Goal: Task Accomplishment & Management: Manage account settings

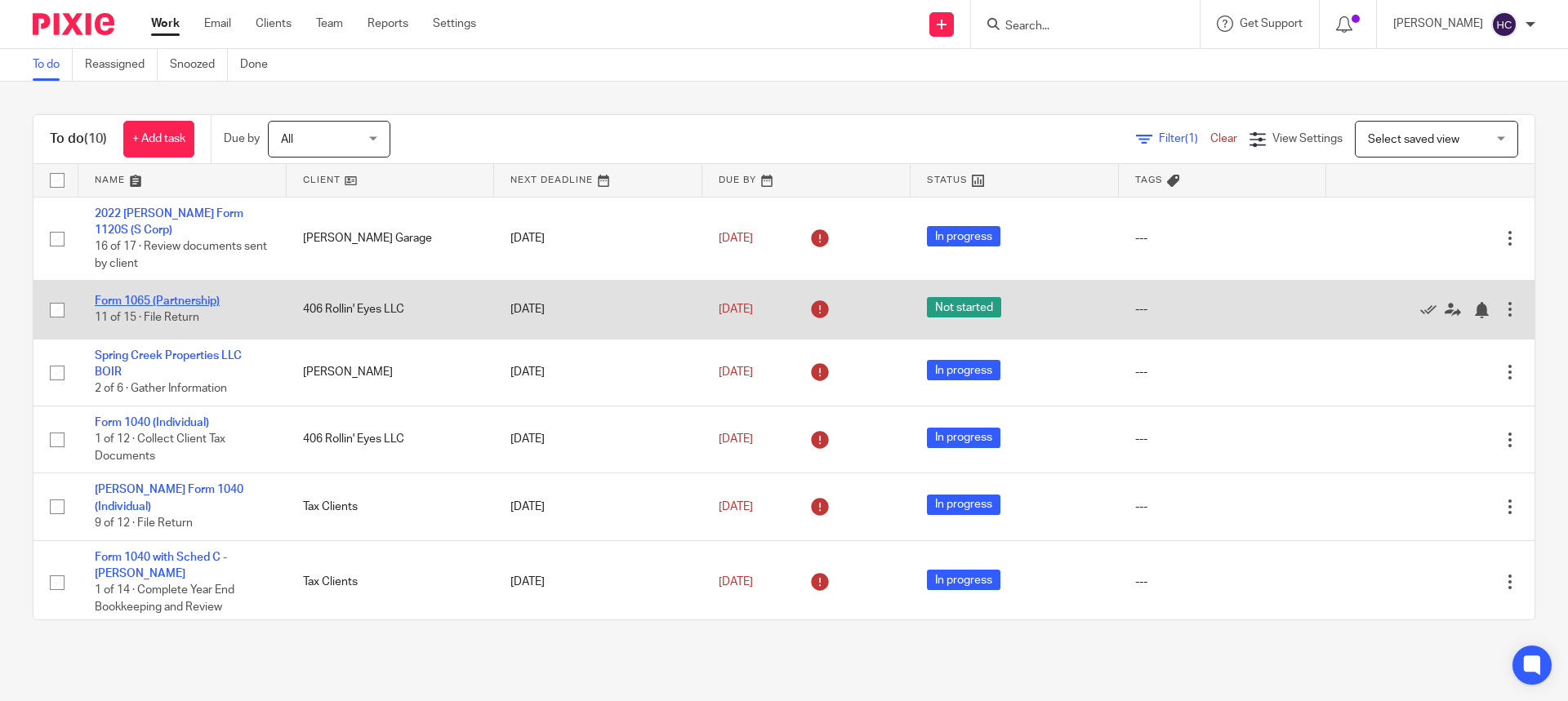
click at [159, 298] on link "Form 1065 (Partnership)" at bounding box center [157, 301] width 125 height 12
click at [190, 303] on link "Form 1065 (Partnership)" at bounding box center [157, 301] width 125 height 12
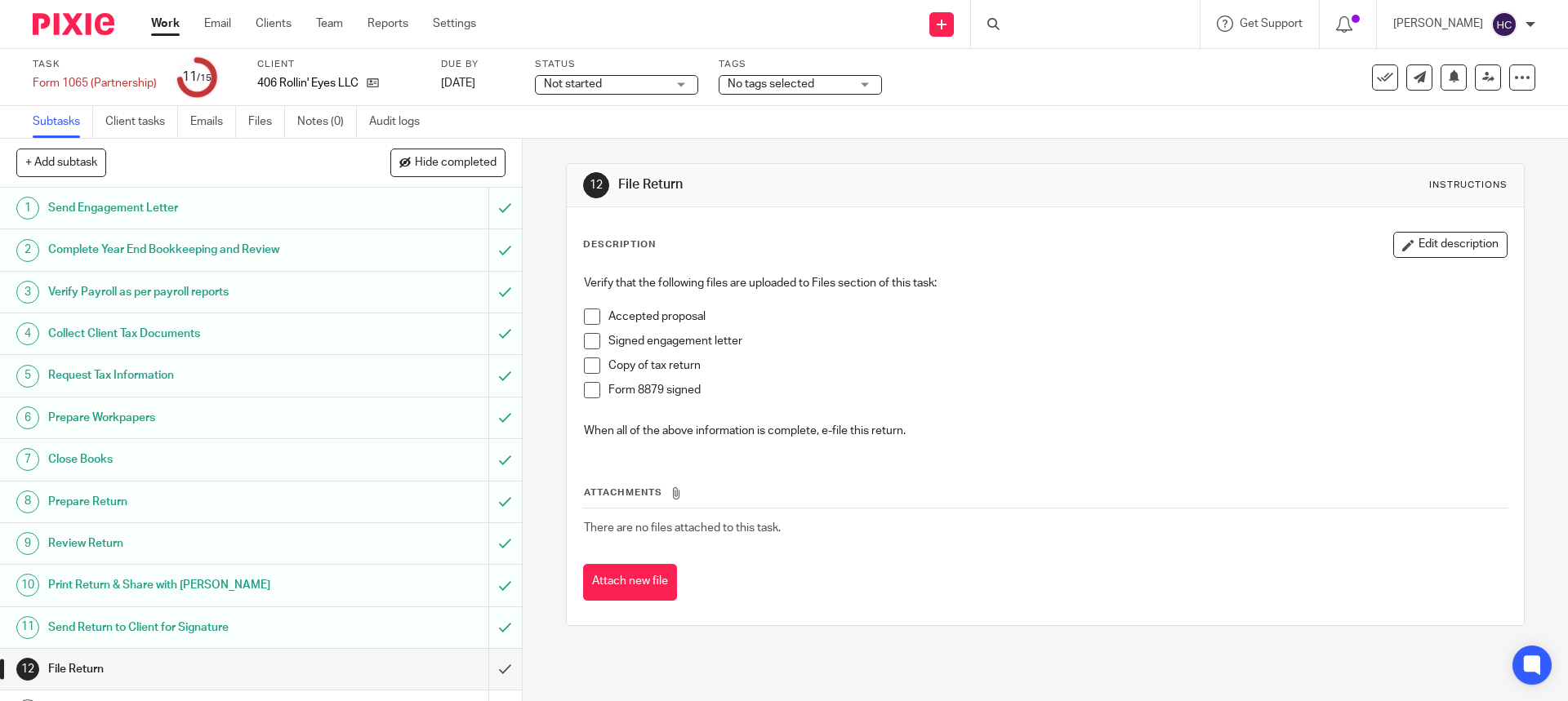
scroll to position [128, 0]
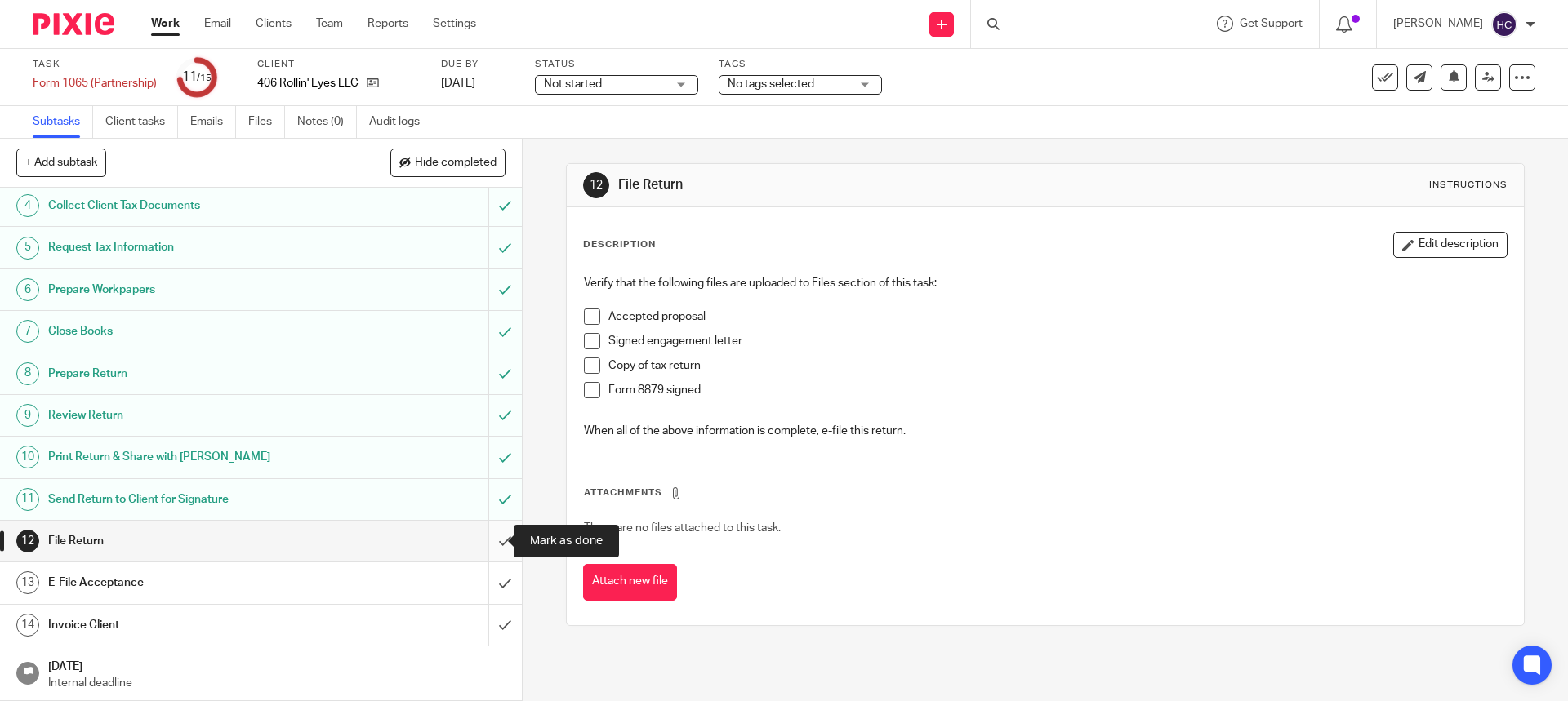
click at [488, 538] on input "submit" at bounding box center [261, 541] width 522 height 40
click at [489, 583] on input "submit" at bounding box center [261, 583] width 522 height 40
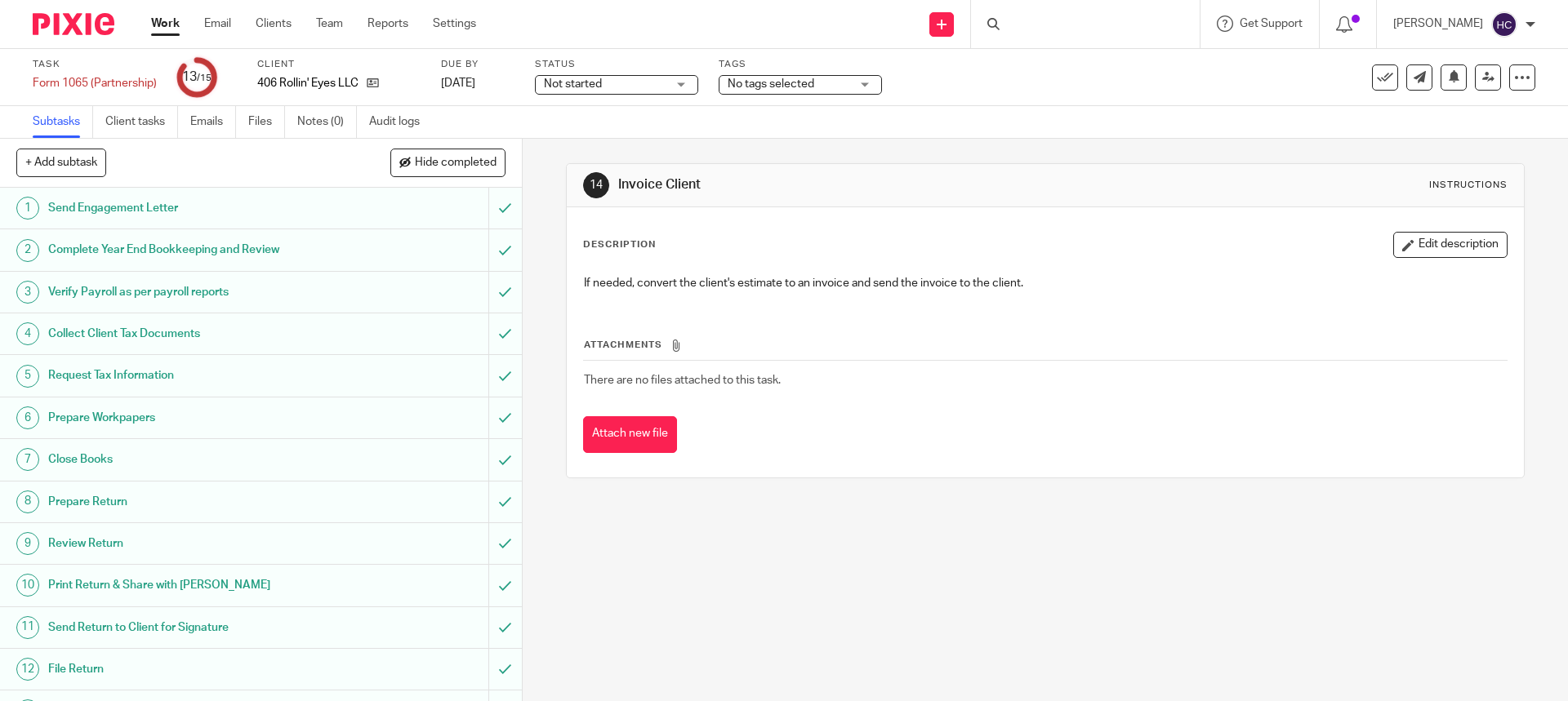
scroll to position [128, 0]
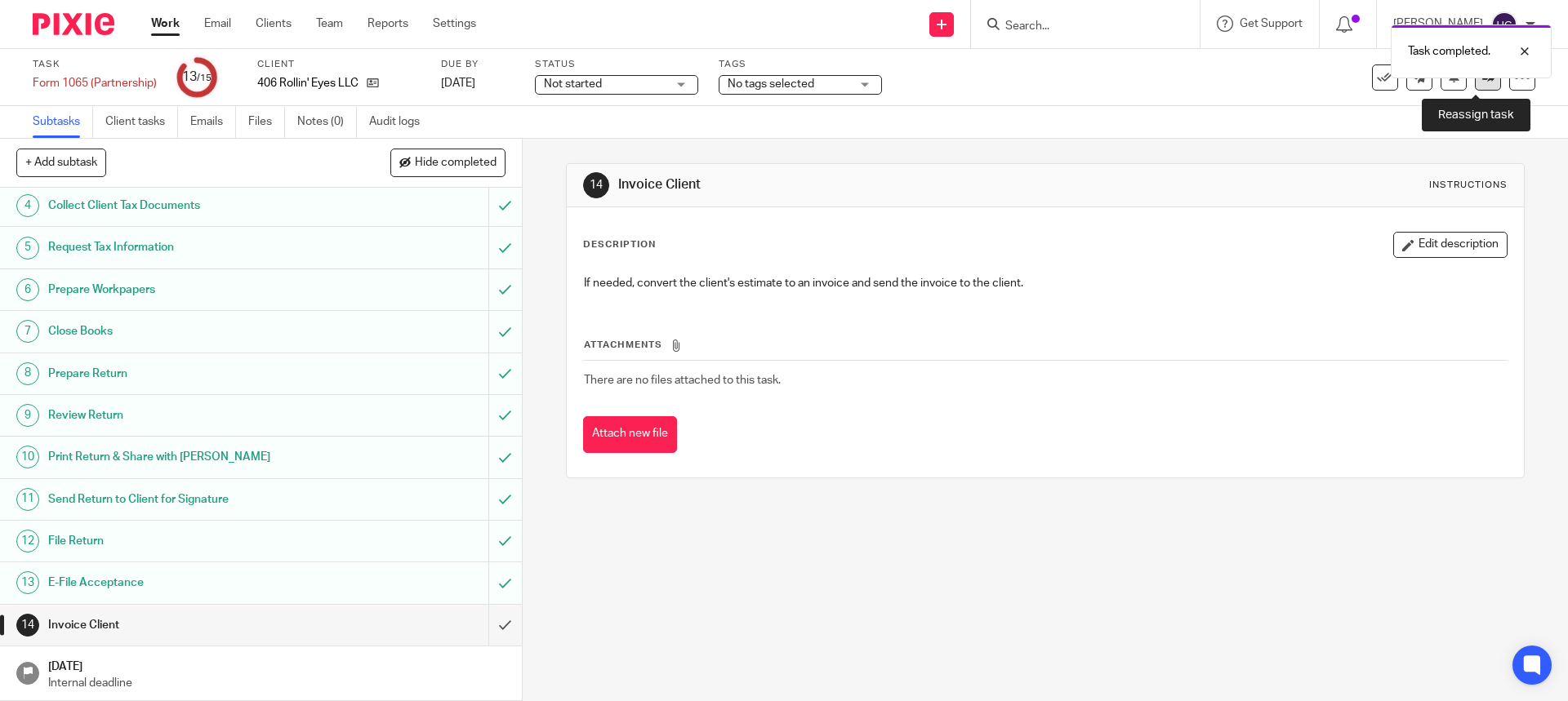
click at [1477, 86] on link at bounding box center [1487, 77] width 26 height 26
click at [1474, 85] on link at bounding box center [1487, 77] width 26 height 26
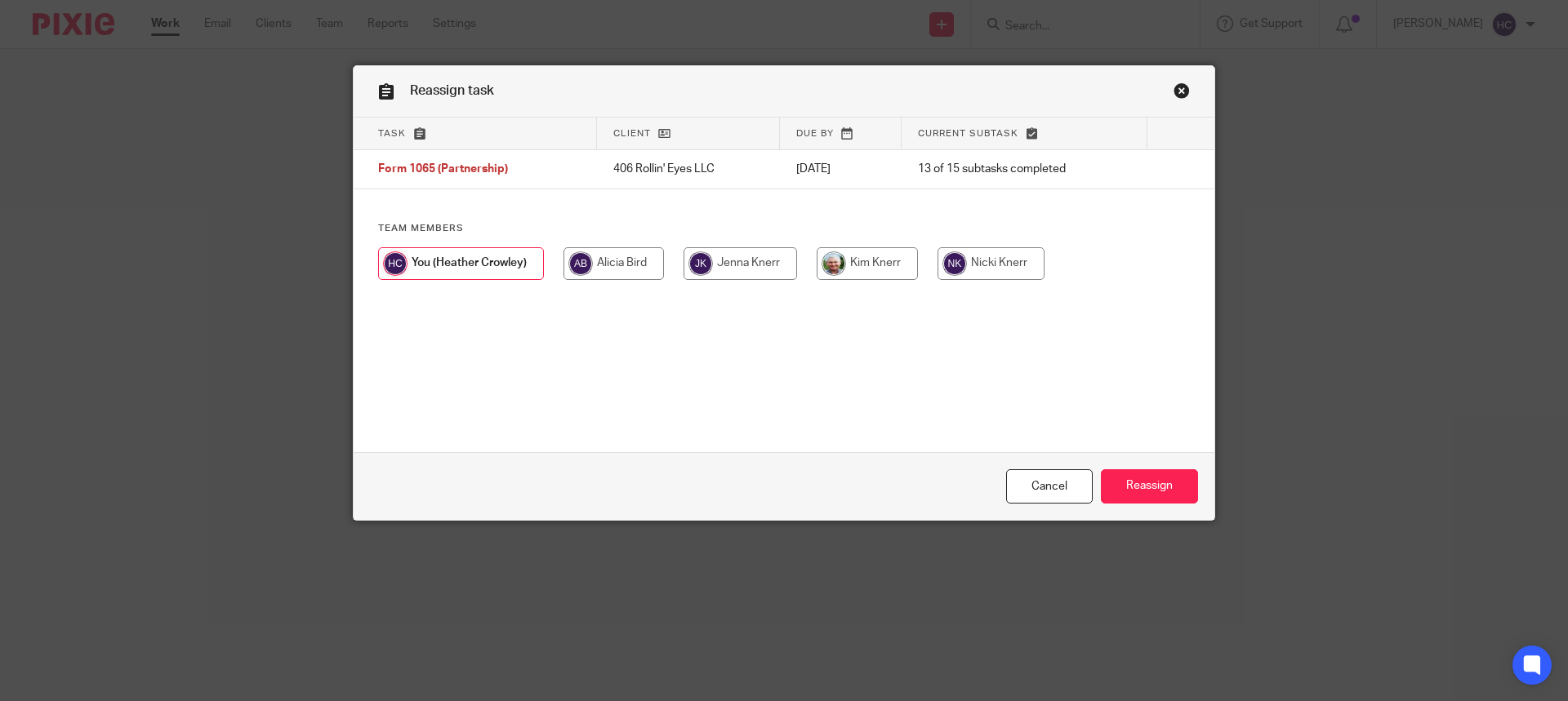
click at [902, 264] on input "radio" at bounding box center [867, 263] width 101 height 33
radio input "true"
click at [1152, 484] on input "Reassign" at bounding box center [1149, 487] width 97 height 35
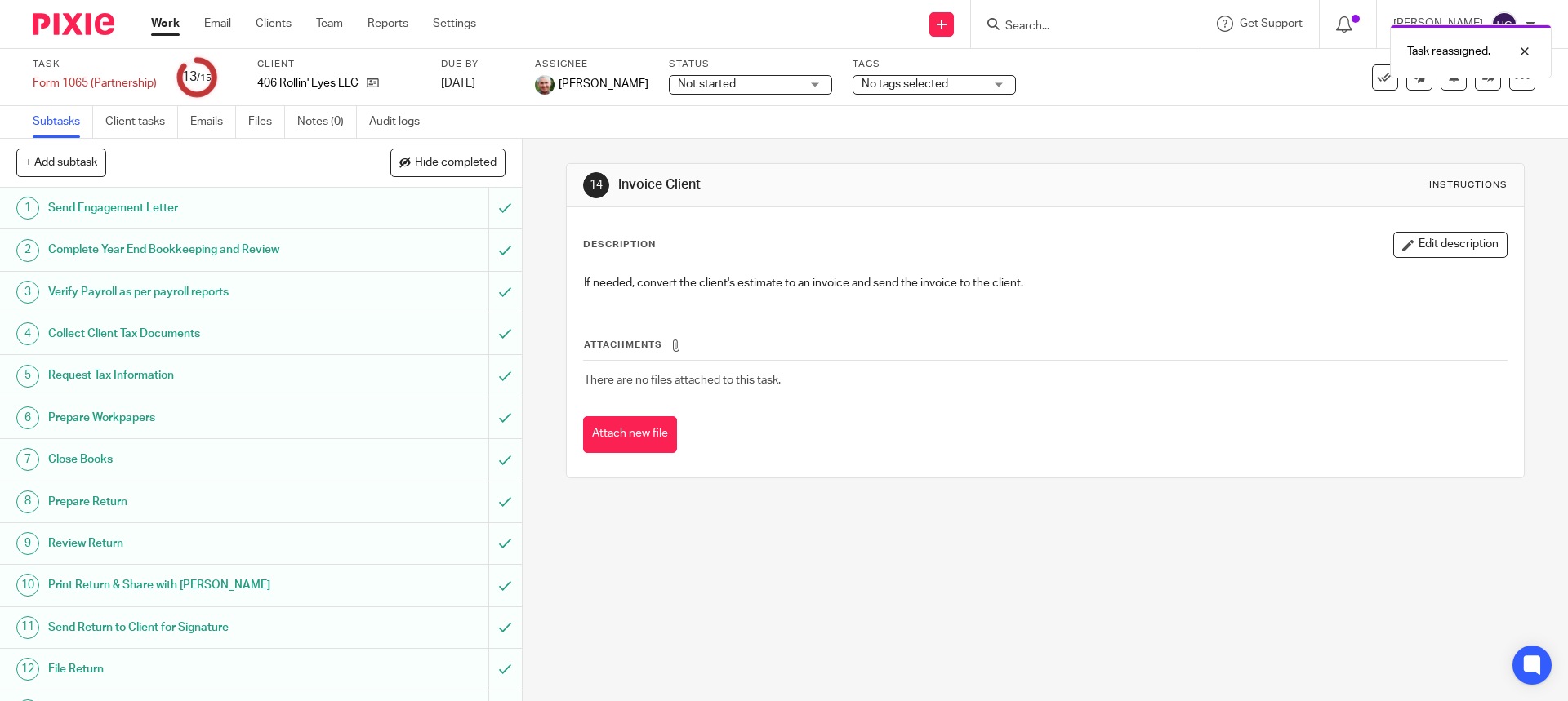
click at [166, 19] on link "Work" at bounding box center [165, 23] width 29 height 16
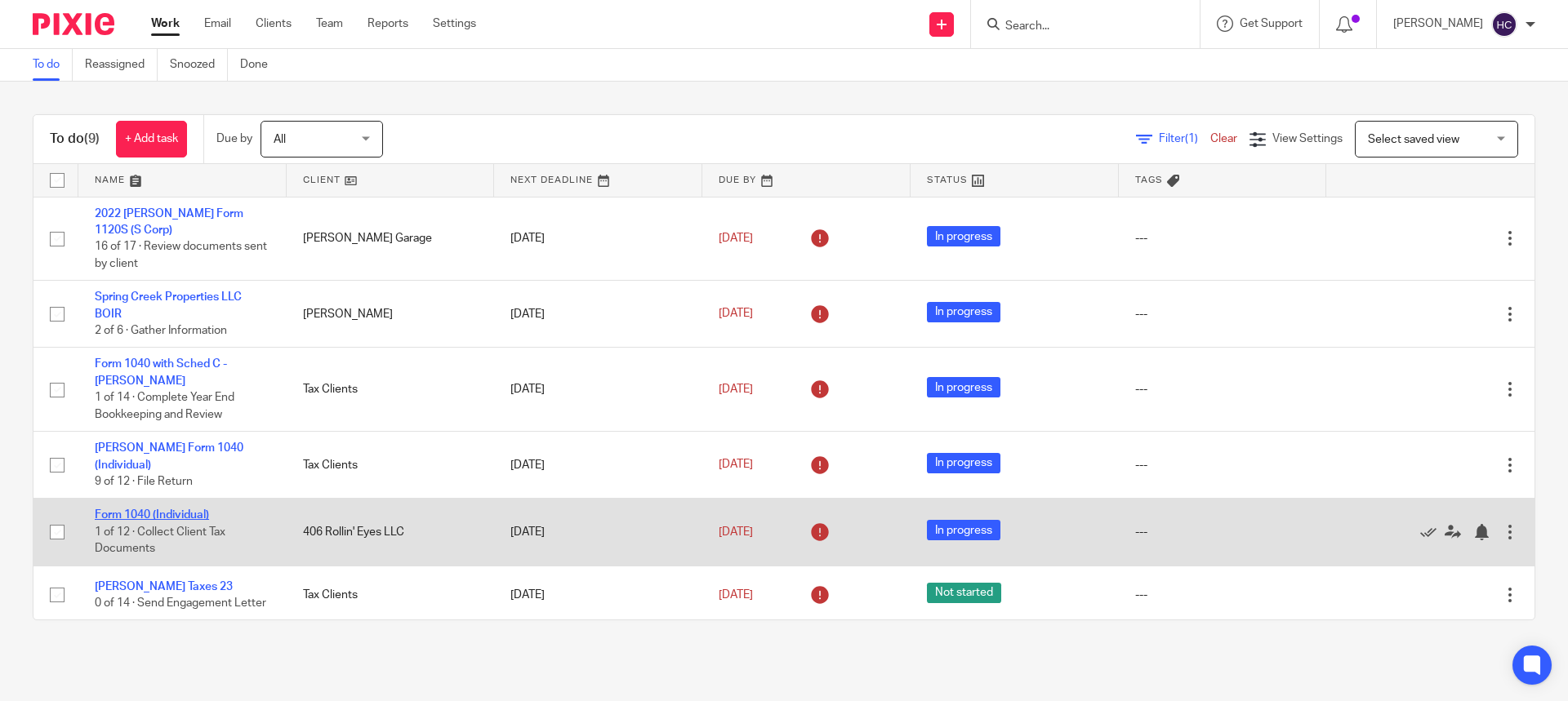
click at [140, 515] on link "Form 1040 (Individual)" at bounding box center [151, 515] width 114 height 12
click at [145, 513] on link "Form 1040 (Individual)" at bounding box center [151, 515] width 114 height 12
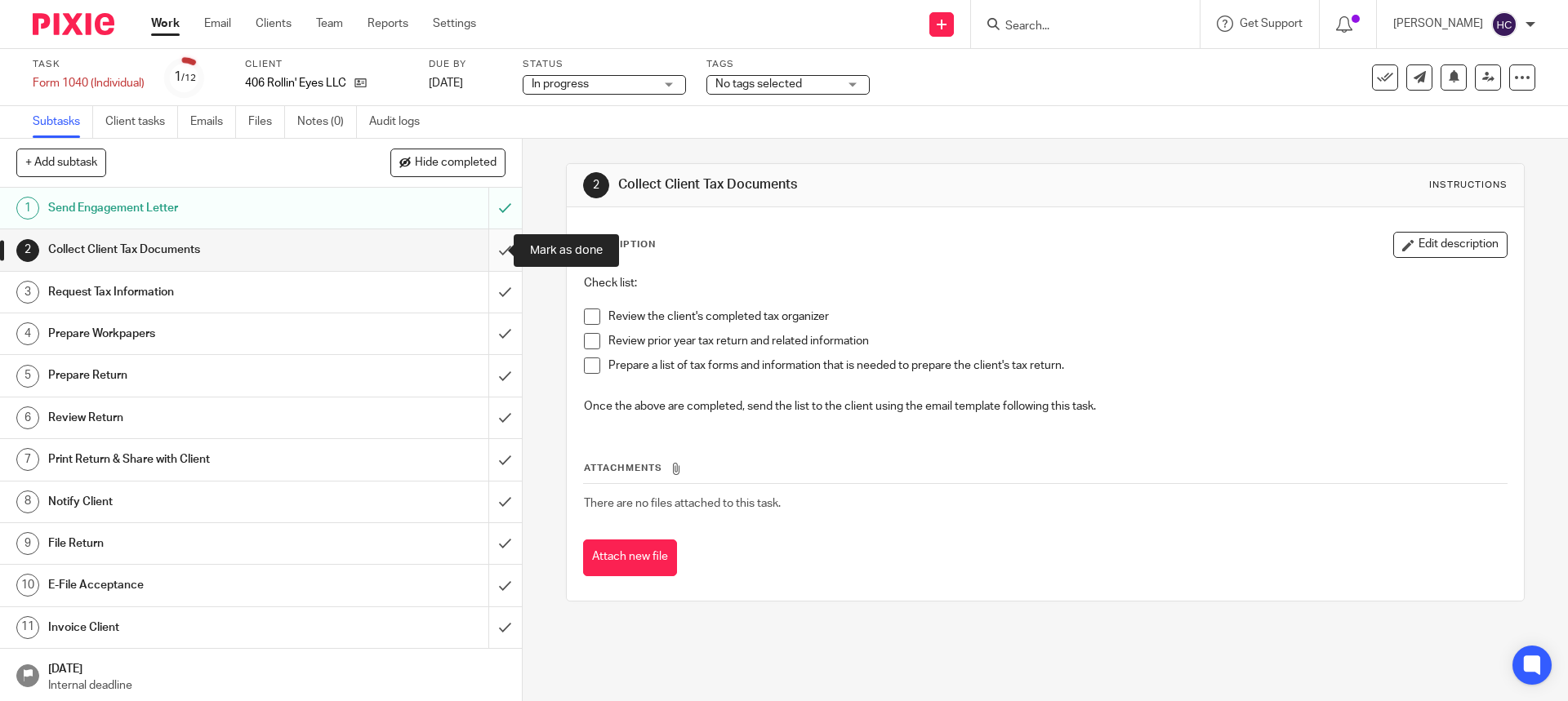
click at [487, 248] on input "submit" at bounding box center [261, 250] width 522 height 40
click at [490, 288] on input "submit" at bounding box center [261, 292] width 522 height 40
click at [487, 250] on input "submit" at bounding box center [261, 250] width 522 height 40
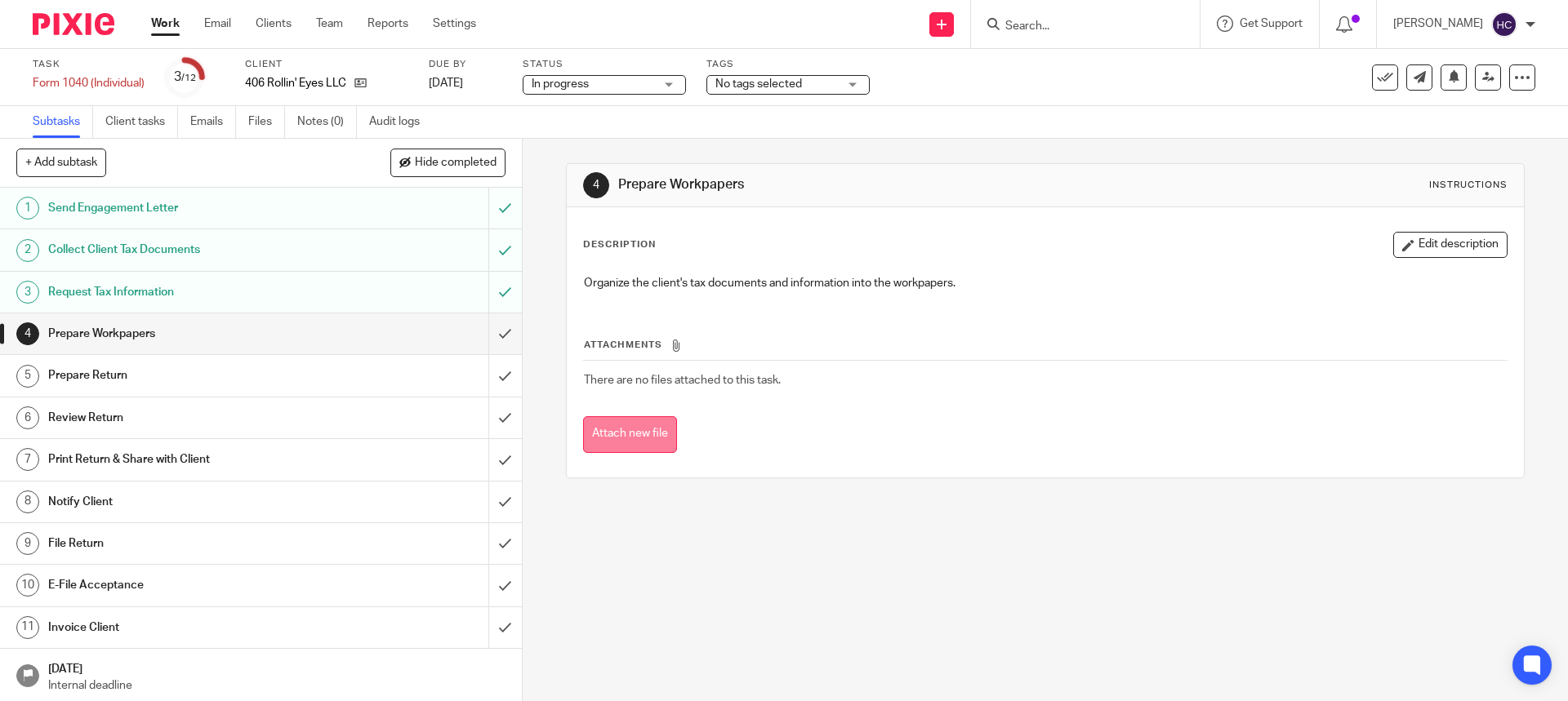
click at [615, 432] on button "Attach new file" at bounding box center [630, 434] width 94 height 37
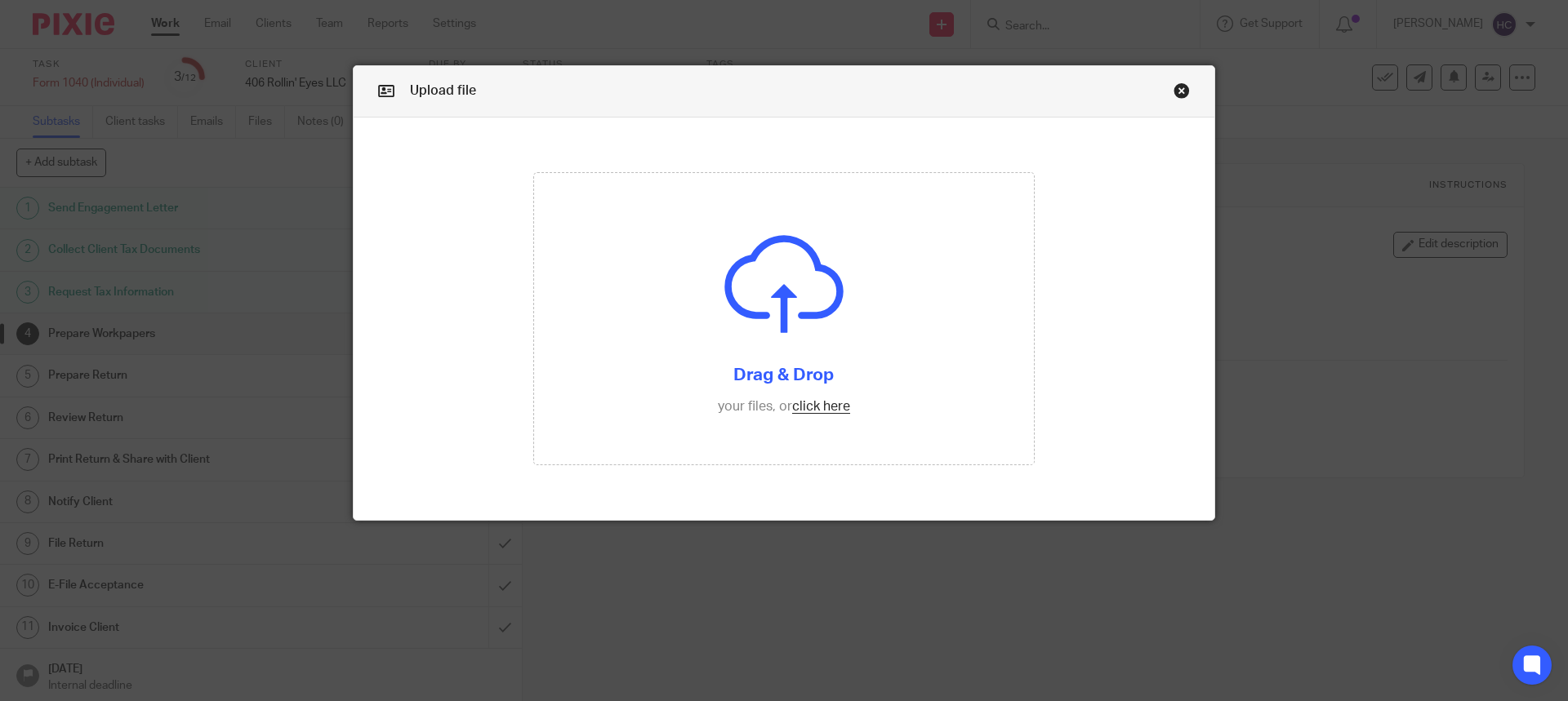
click at [1523, 118] on div "Upload file Drag & Drop your files, or click here Files uploading..." at bounding box center [784, 350] width 1568 height 701
click at [800, 403] on input "file" at bounding box center [784, 319] width 500 height 292
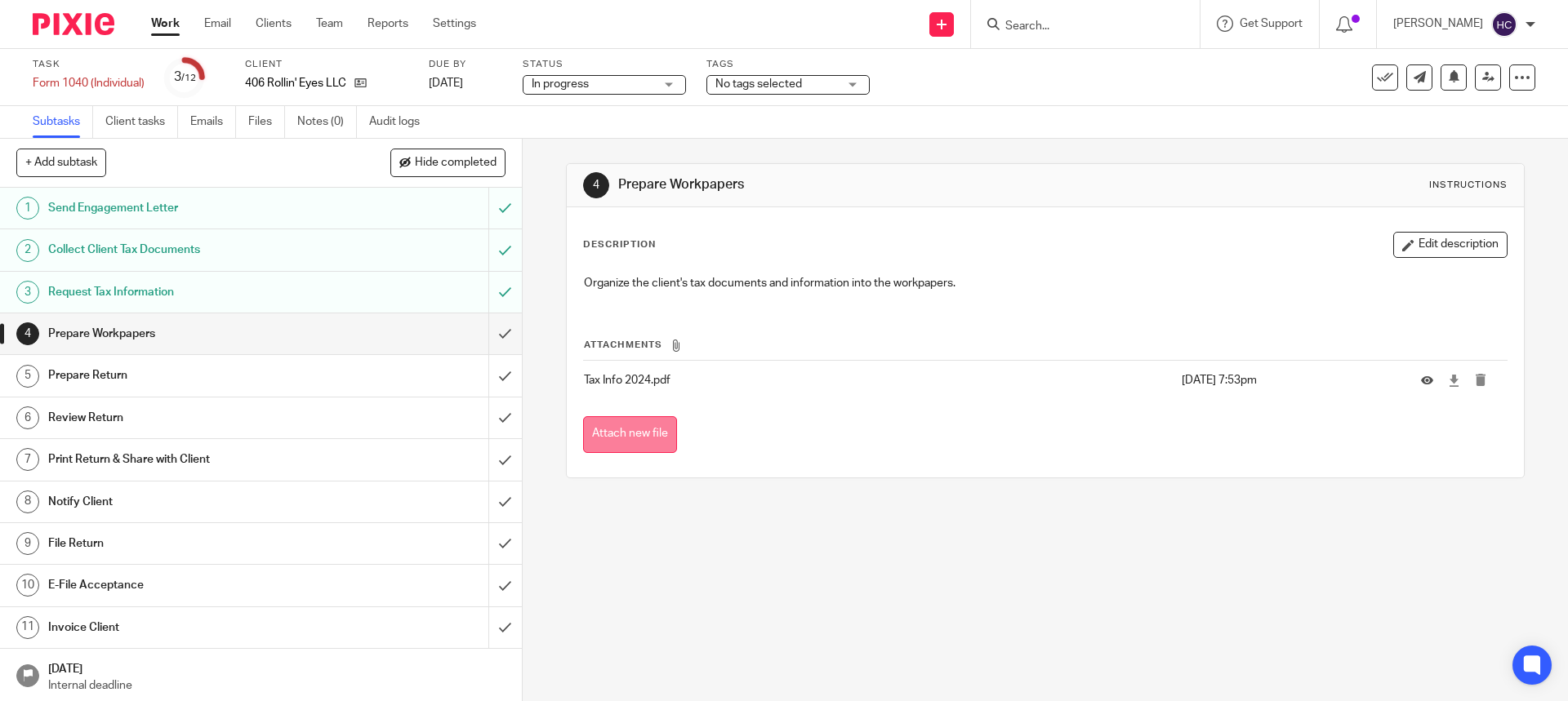
click at [635, 434] on button "Attach new file" at bounding box center [630, 434] width 94 height 37
click at [0, 0] on input "file" at bounding box center [0, 0] width 0 height 0
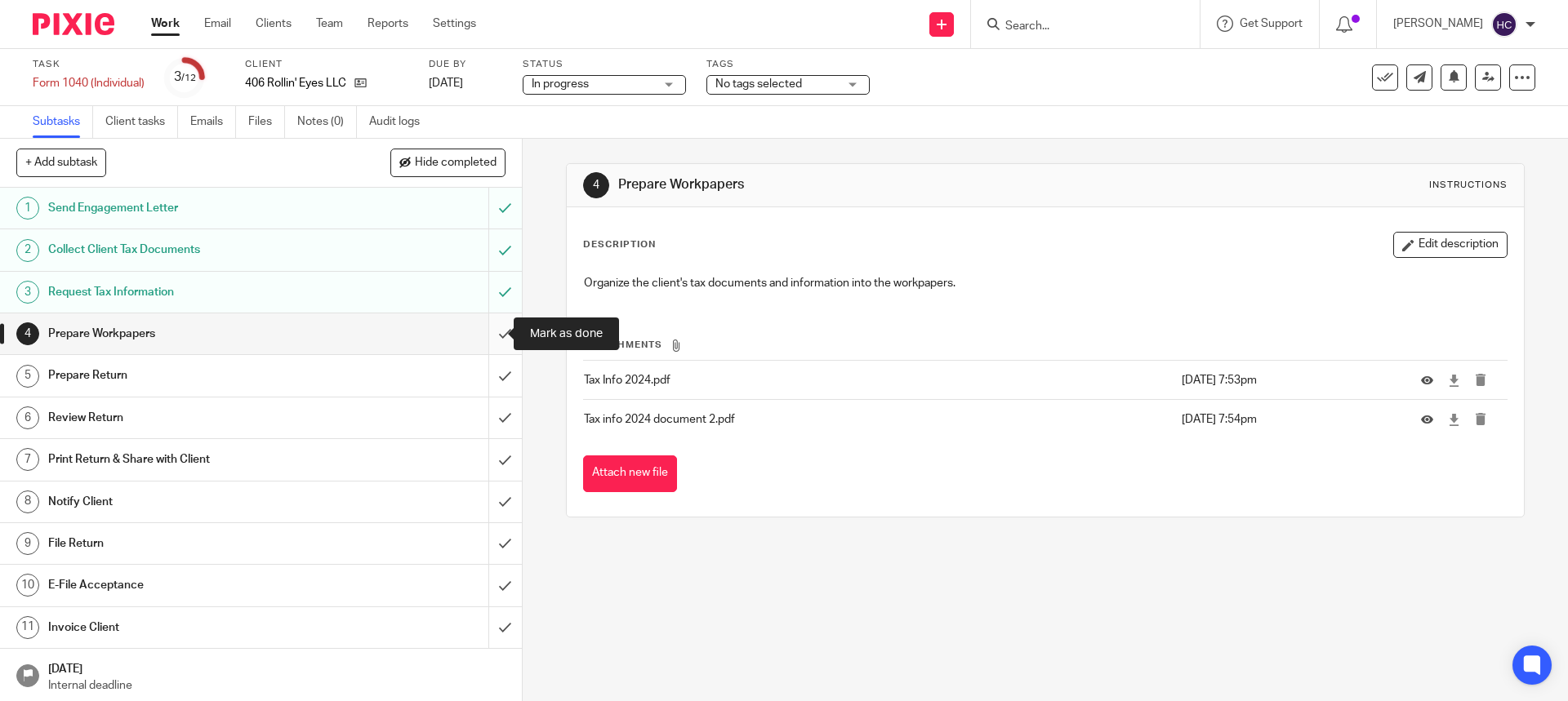
click at [487, 332] on input "submit" at bounding box center [261, 334] width 522 height 40
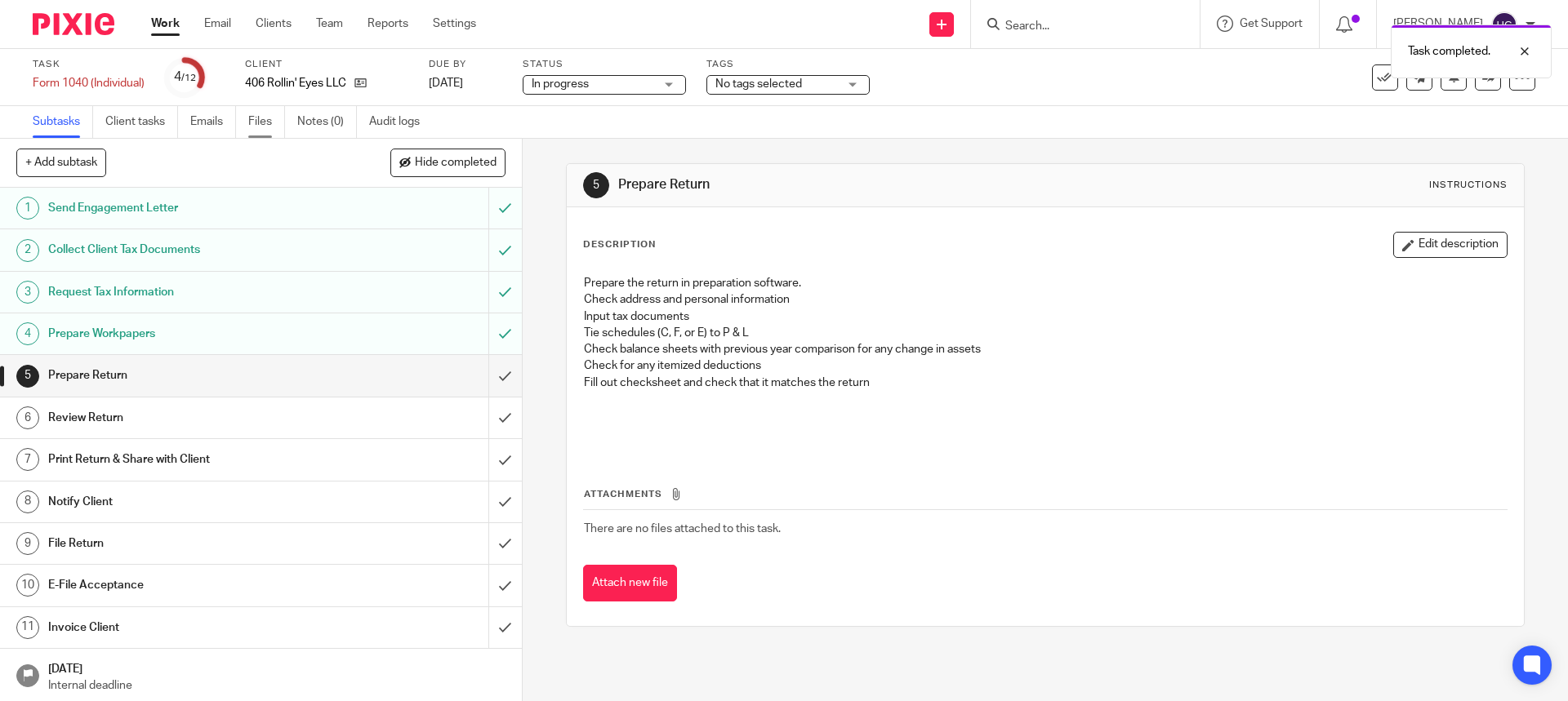
click at [250, 116] on link "Files" at bounding box center [267, 122] width 37 height 32
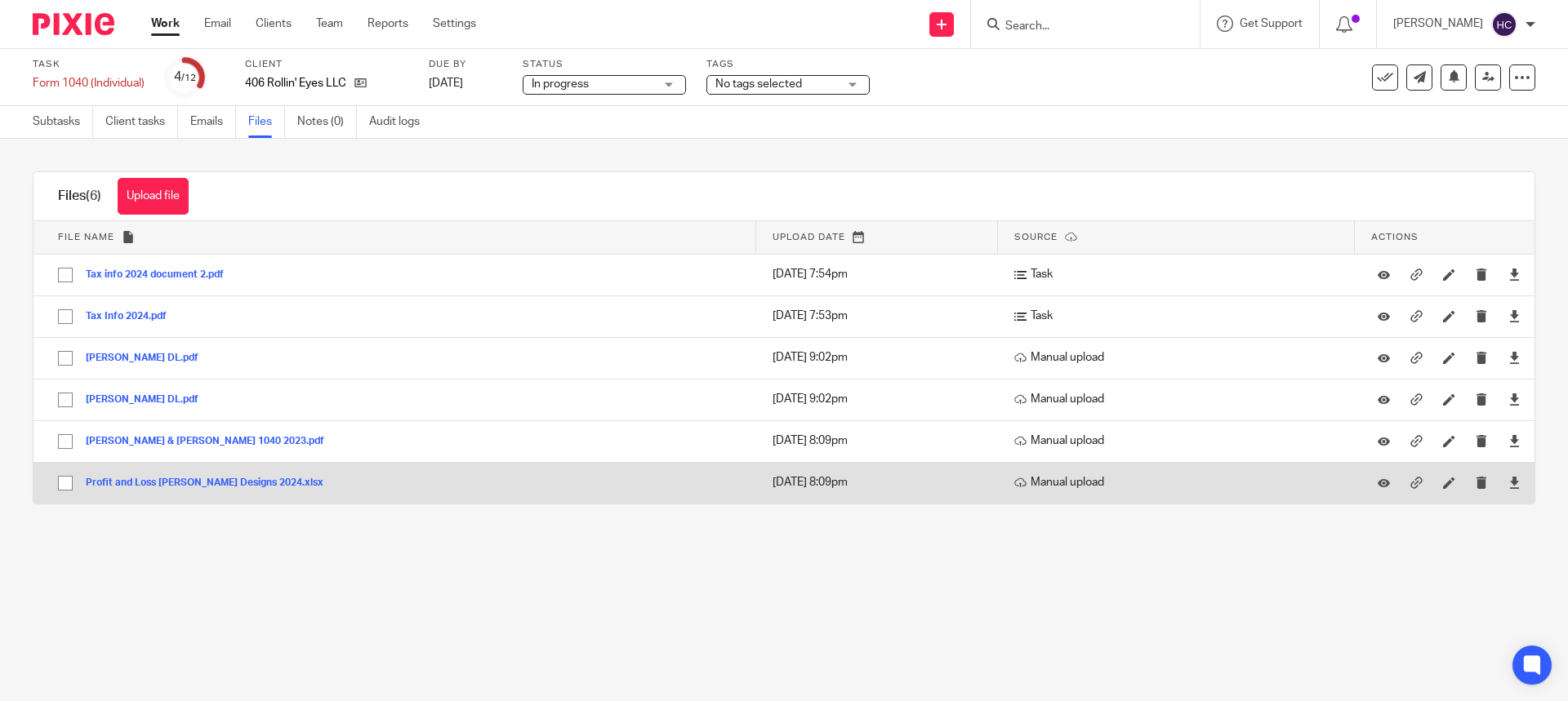
click at [249, 482] on button "Profit and Loss [PERSON_NAME] Designs 2024.xlsx" at bounding box center [211, 483] width 250 height 12
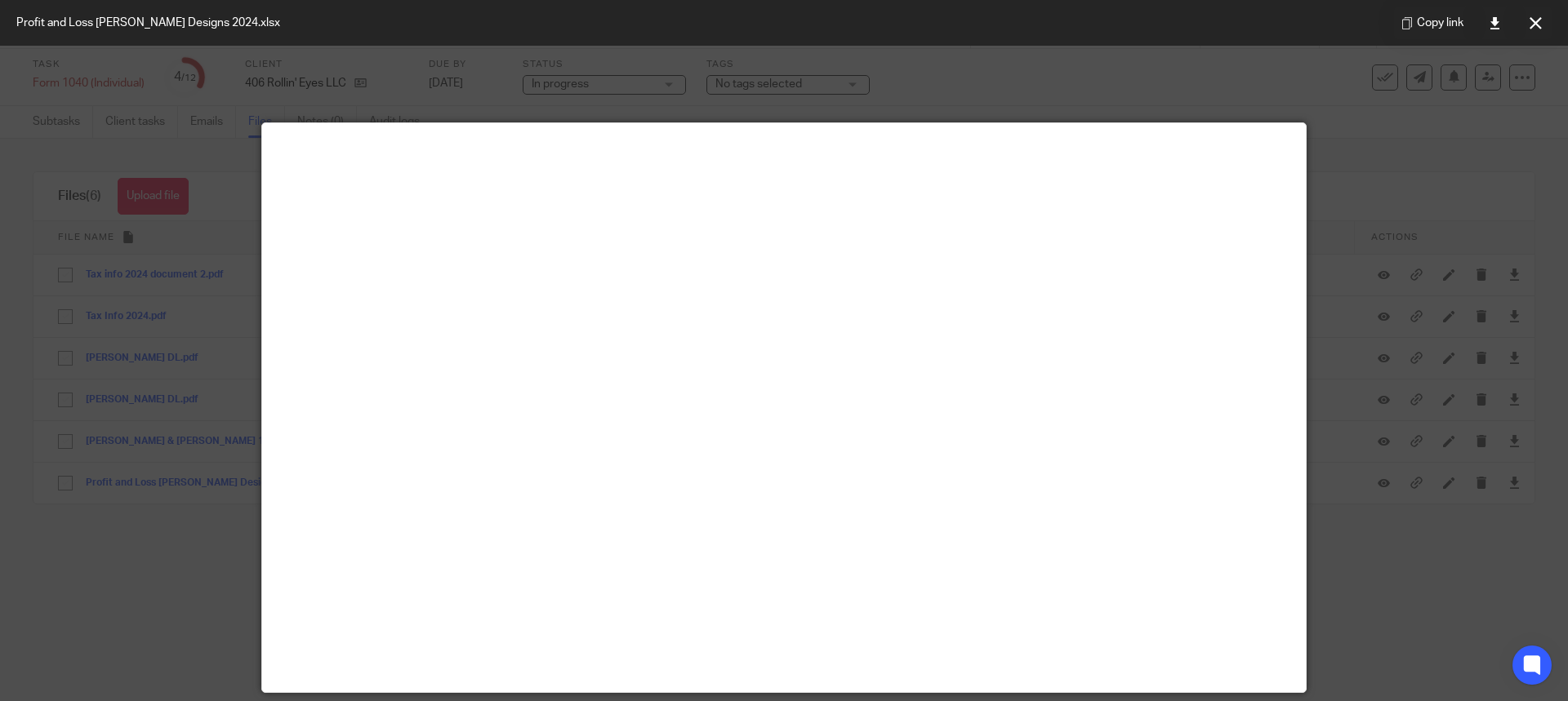
click at [1365, 120] on div at bounding box center [784, 350] width 1568 height 701
click at [1349, 118] on div at bounding box center [784, 350] width 1568 height 701
click at [1274, 121] on div at bounding box center [784, 350] width 1568 height 701
click at [1540, 22] on icon at bounding box center [1535, 23] width 13 height 13
click at [1540, 22] on div "Heather Crowley My profile Email integration Logout" at bounding box center [1463, 24] width 175 height 48
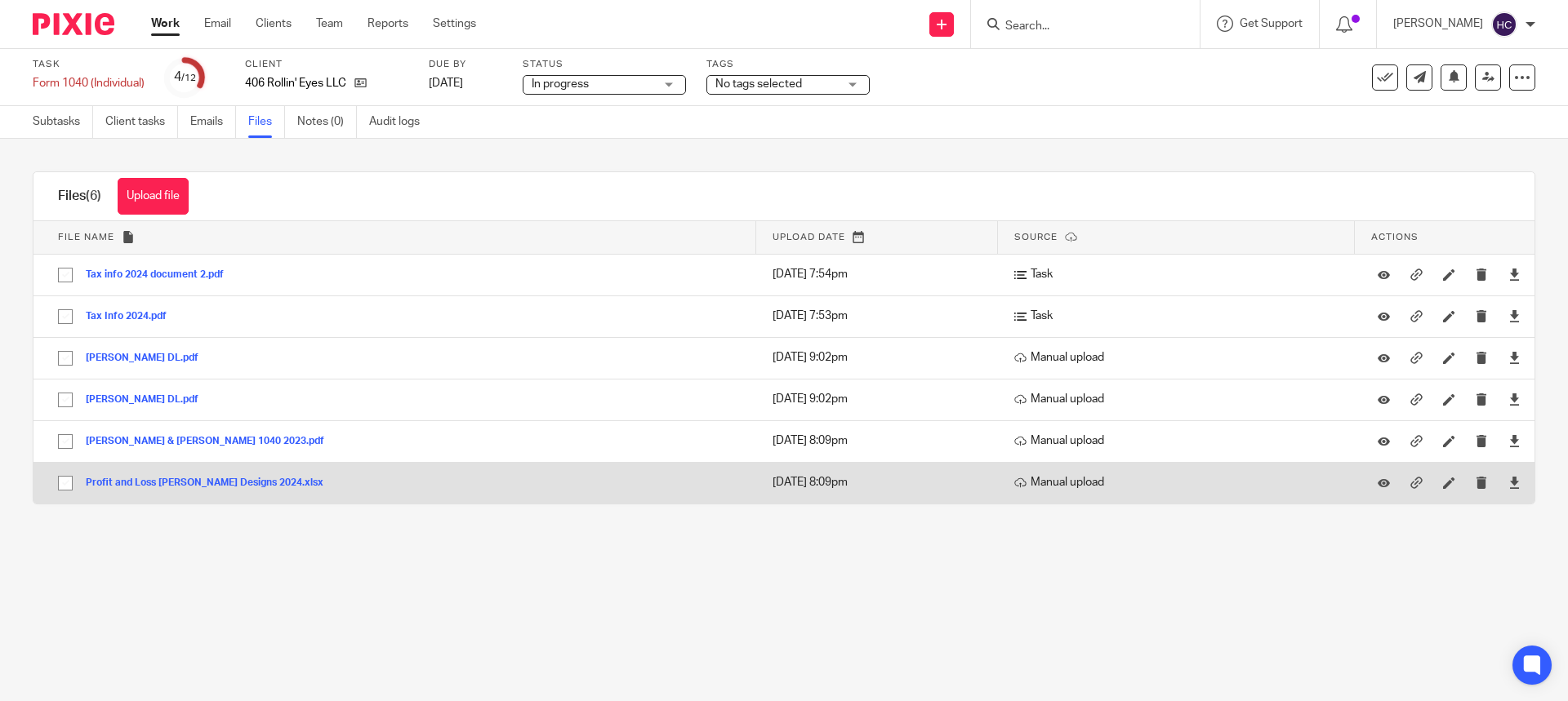
click at [226, 487] on button "Profit and Loss [PERSON_NAME] Designs 2024.xlsx" at bounding box center [211, 483] width 250 height 12
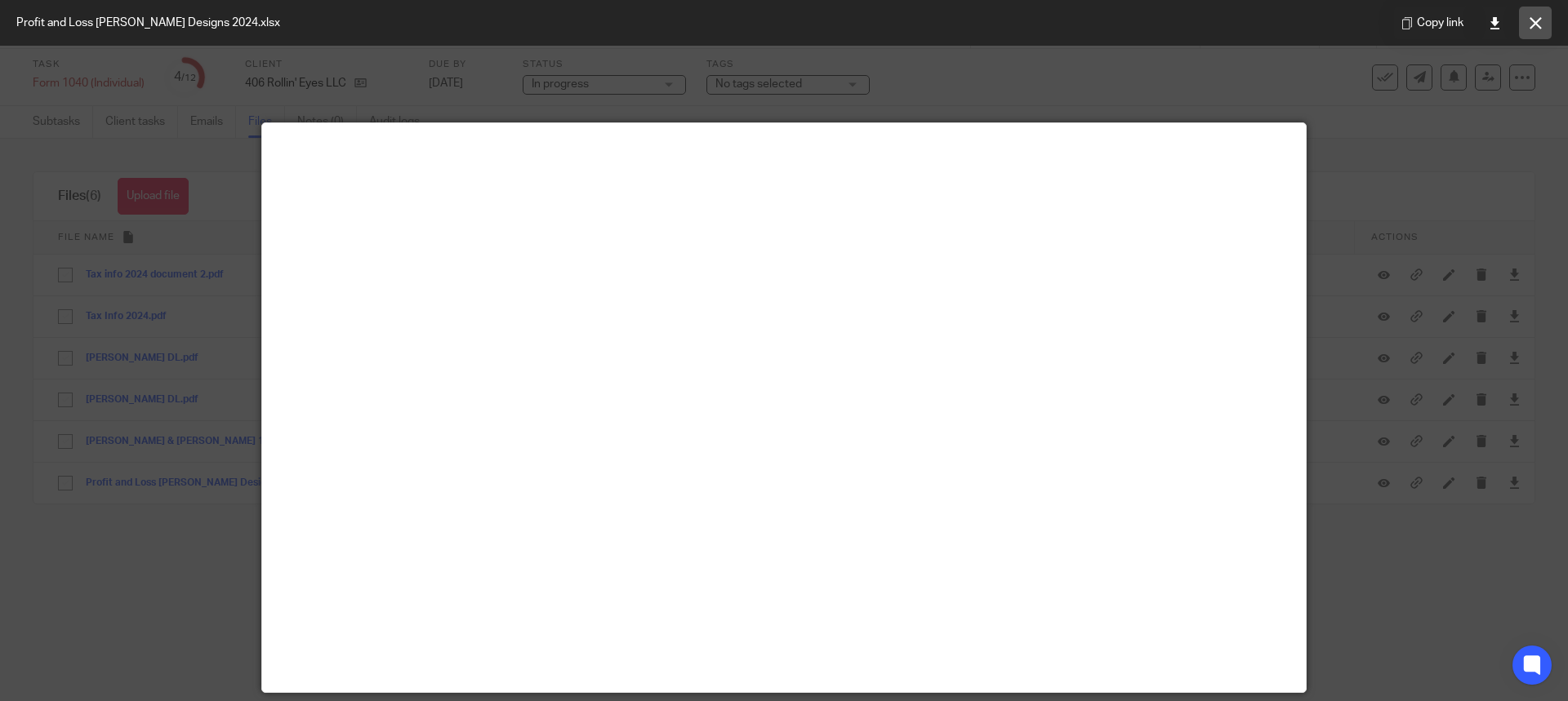
click at [1531, 20] on icon at bounding box center [1535, 23] width 13 height 13
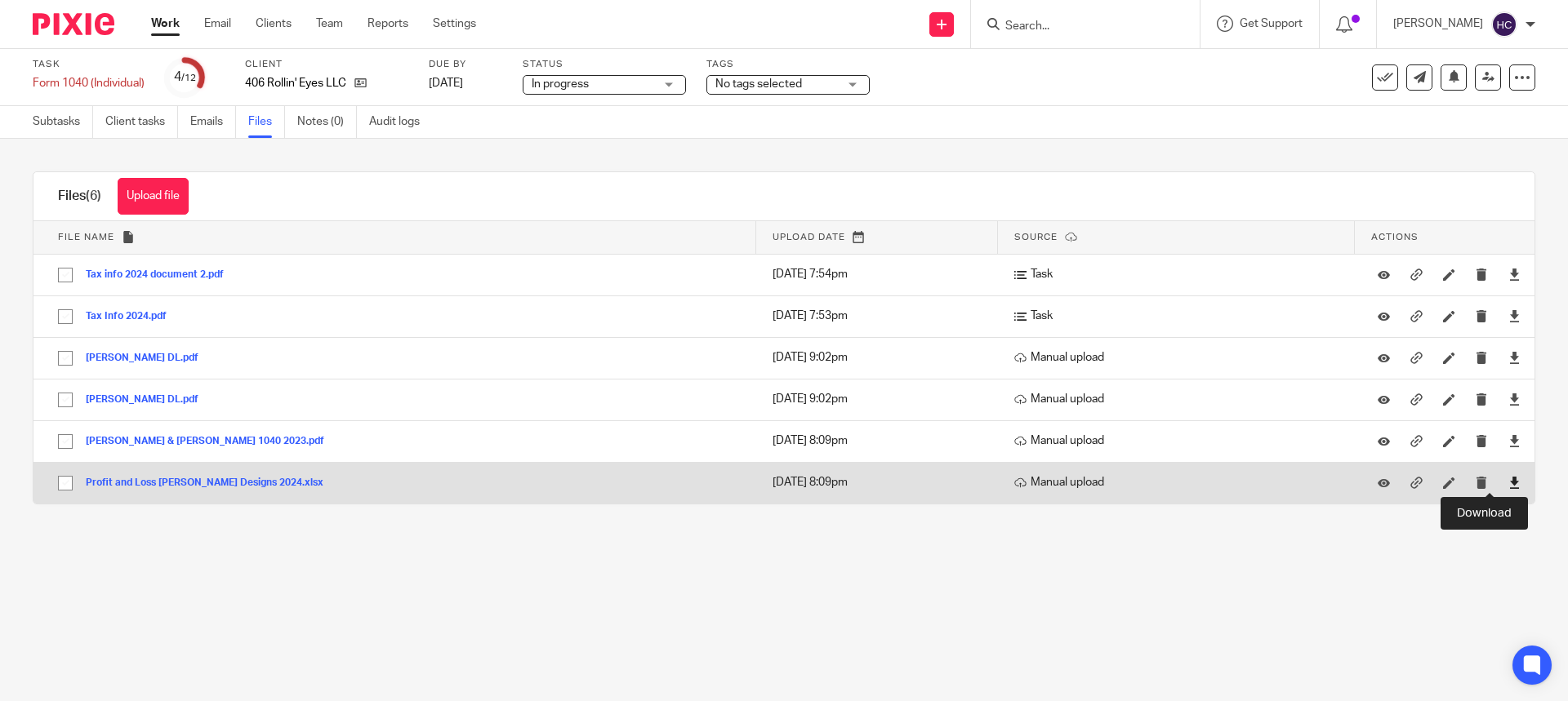
click at [1508, 483] on icon at bounding box center [1514, 483] width 13 height 13
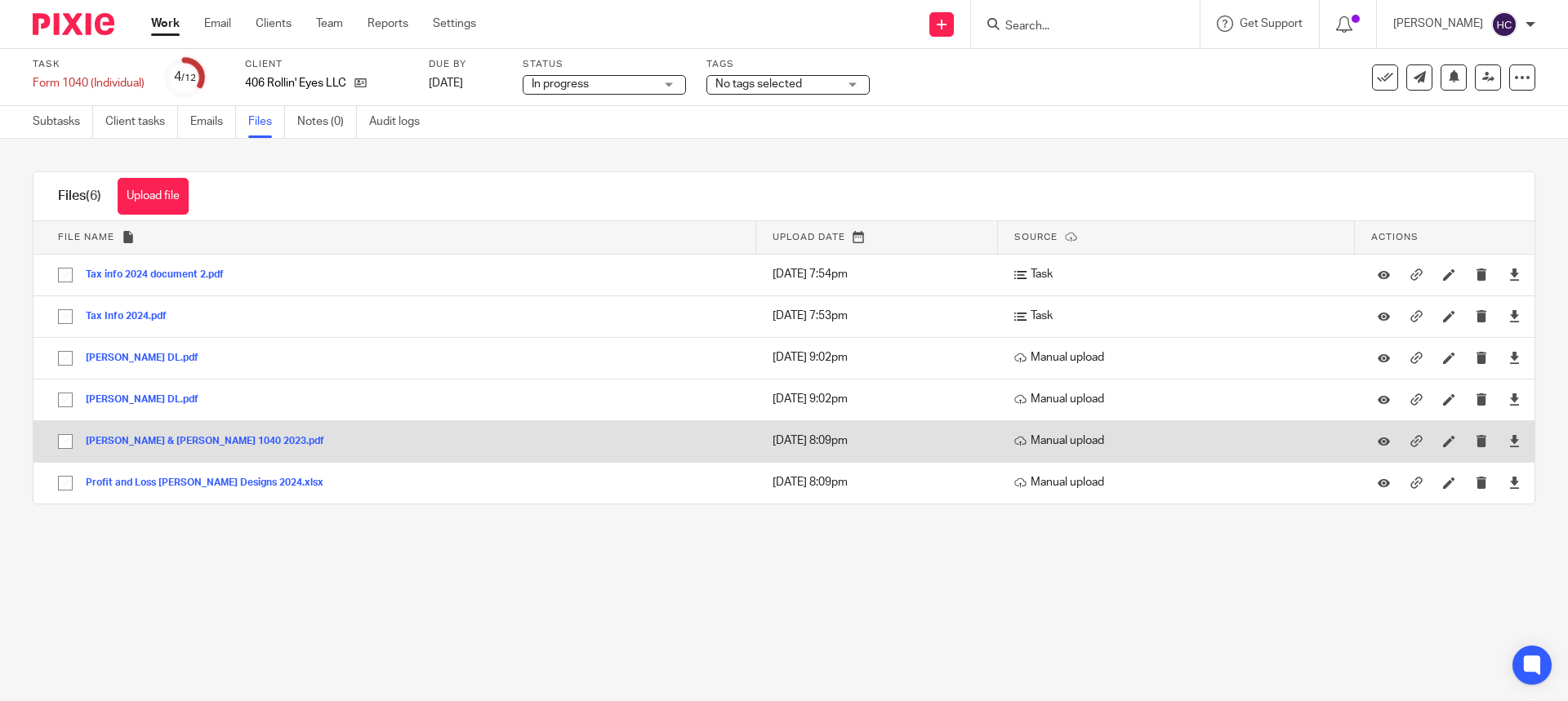
click at [225, 439] on button "[PERSON_NAME] & [PERSON_NAME] 1040 2023.pdf" at bounding box center [211, 442] width 251 height 12
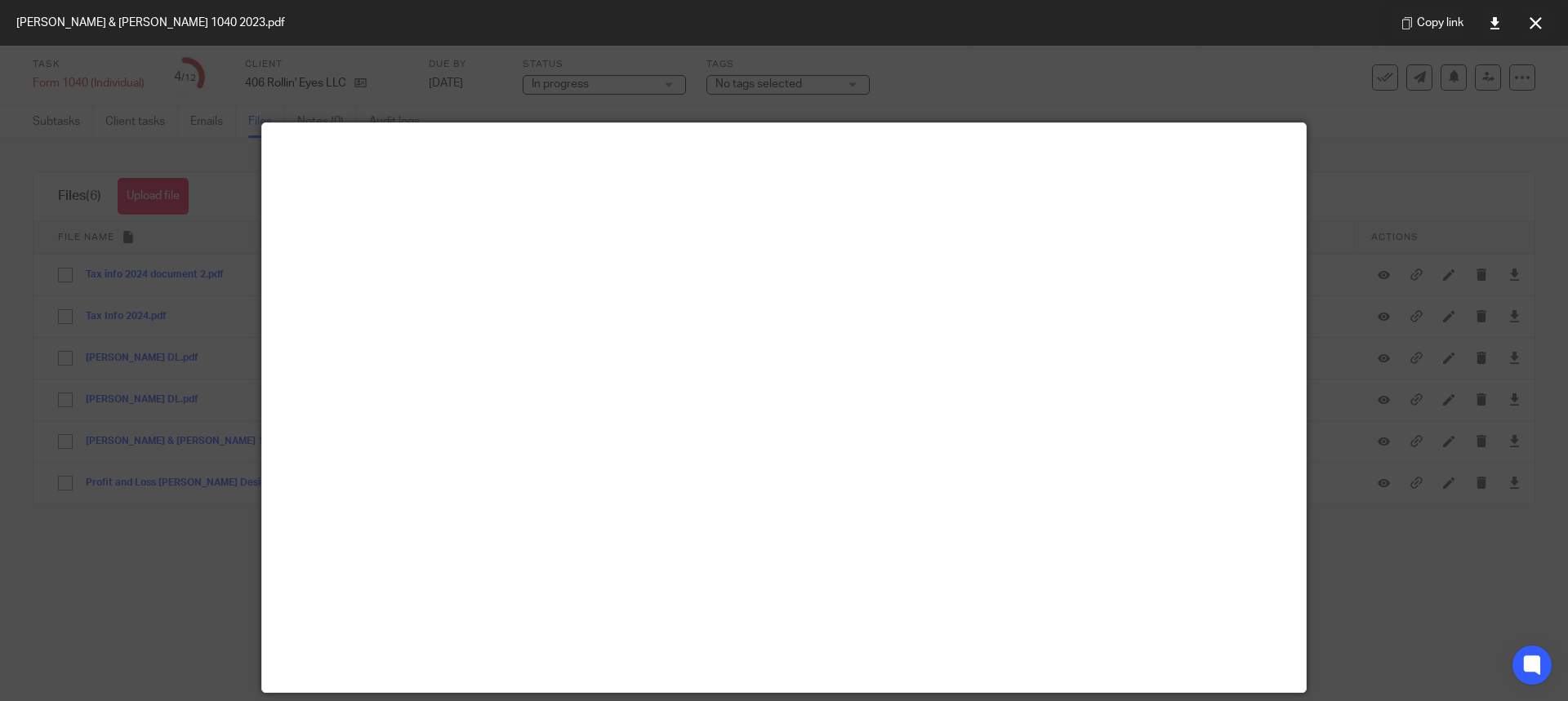
click at [1528, 13] on button at bounding box center [1535, 23] width 33 height 33
click at [1528, 13] on div "[PERSON_NAME]" at bounding box center [1464, 24] width 142 height 26
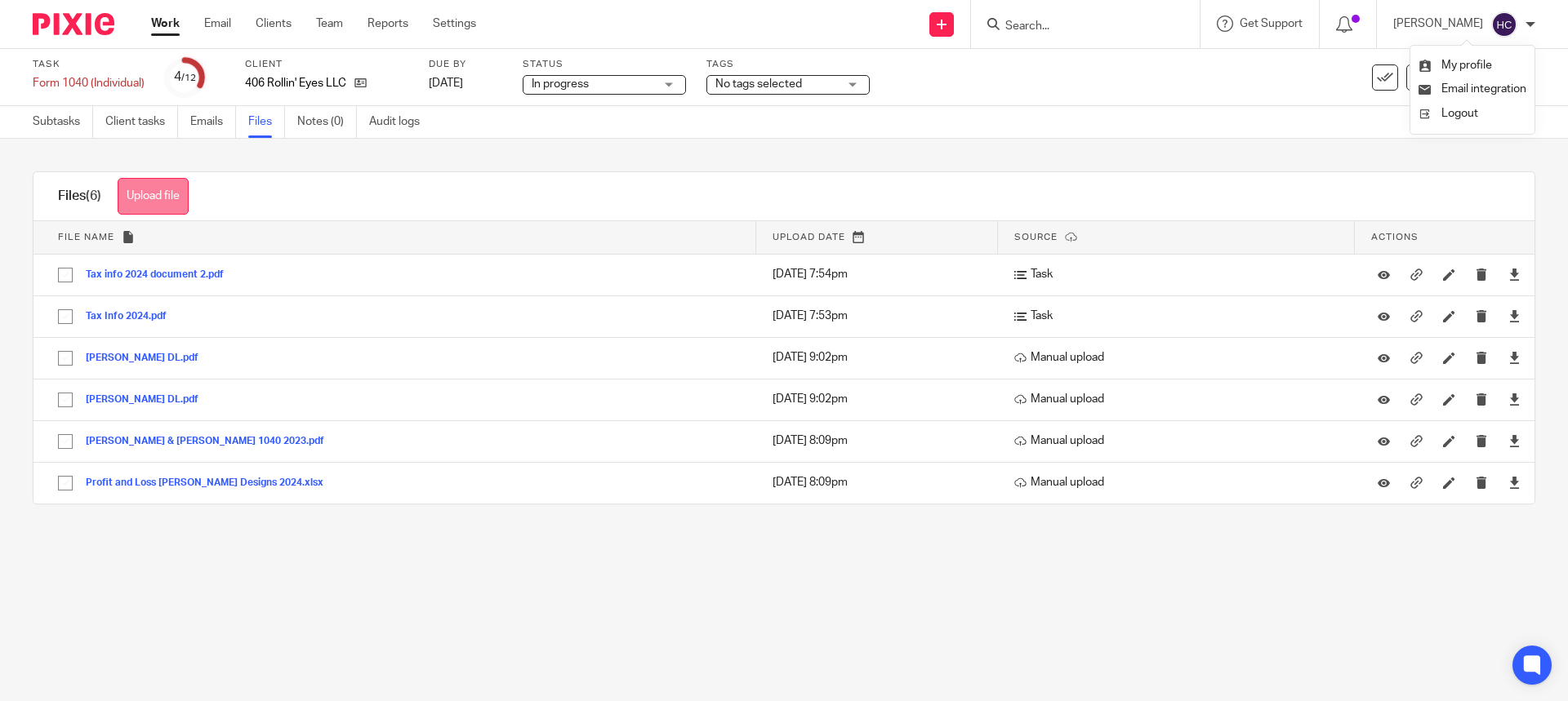
click at [175, 190] on button "Upload file" at bounding box center [153, 197] width 71 height 37
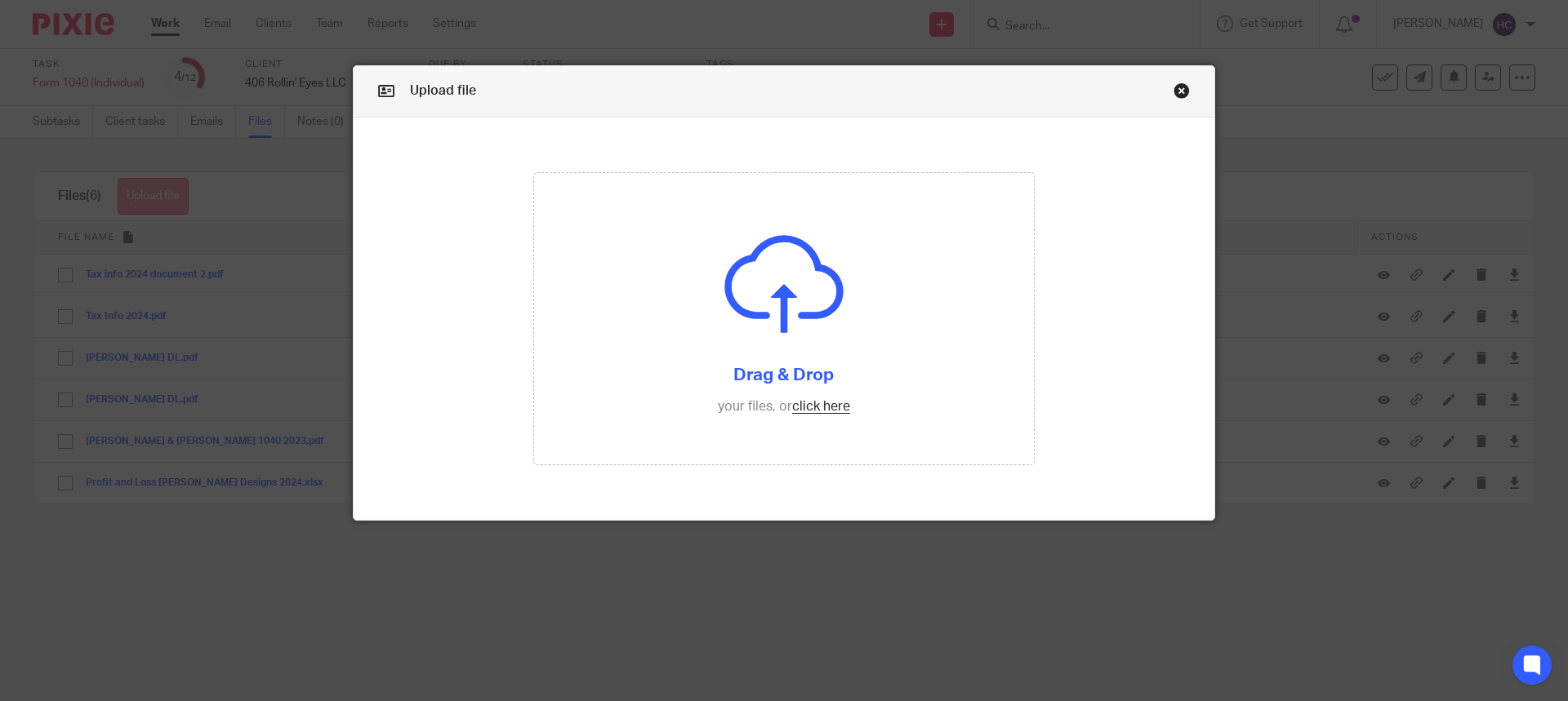
click at [175, 190] on div "Upload file Drag & Drop your files, or click here Files uploading..." at bounding box center [784, 350] width 1568 height 701
click at [796, 405] on input "file" at bounding box center [784, 319] width 500 height 292
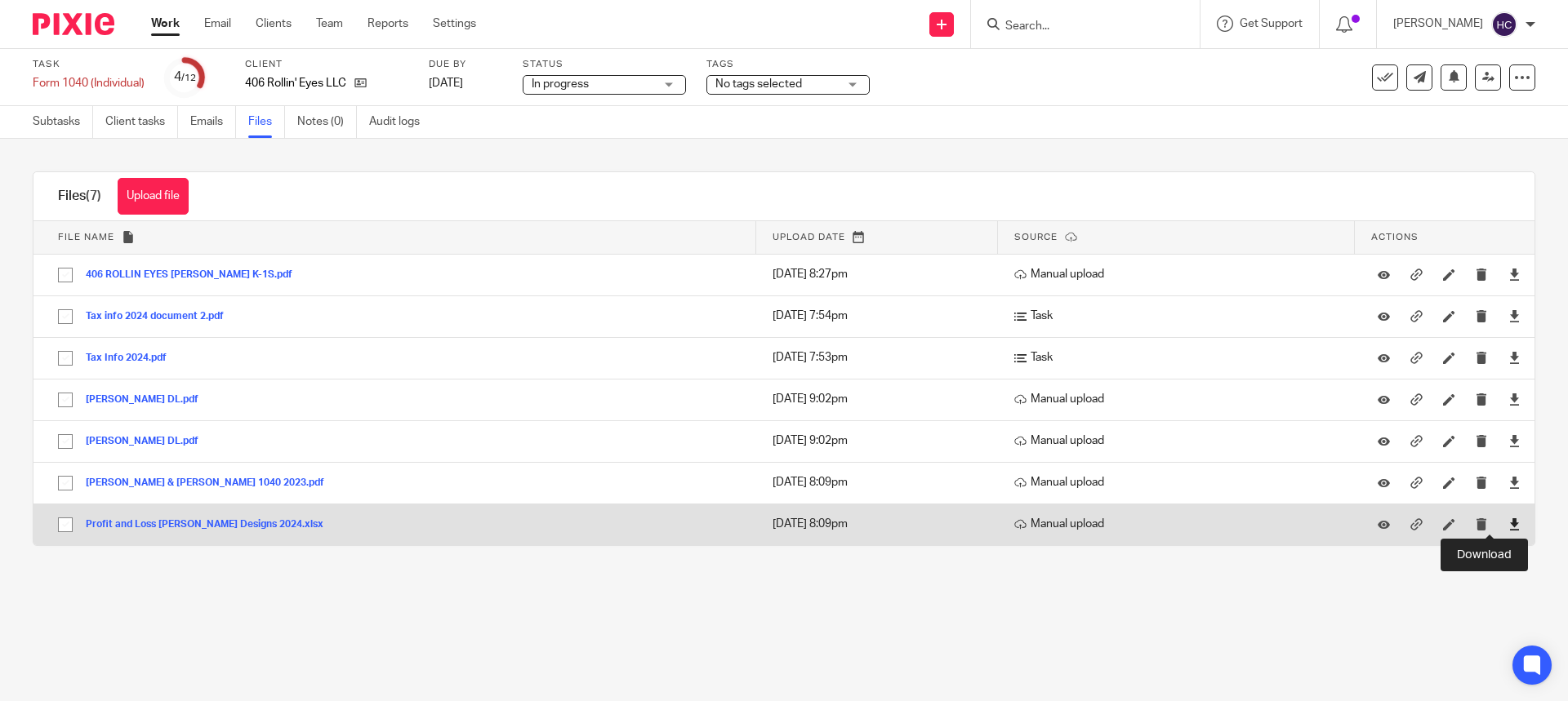
click at [1508, 520] on icon at bounding box center [1514, 524] width 13 height 13
click at [1508, 523] on icon at bounding box center [1514, 524] width 13 height 13
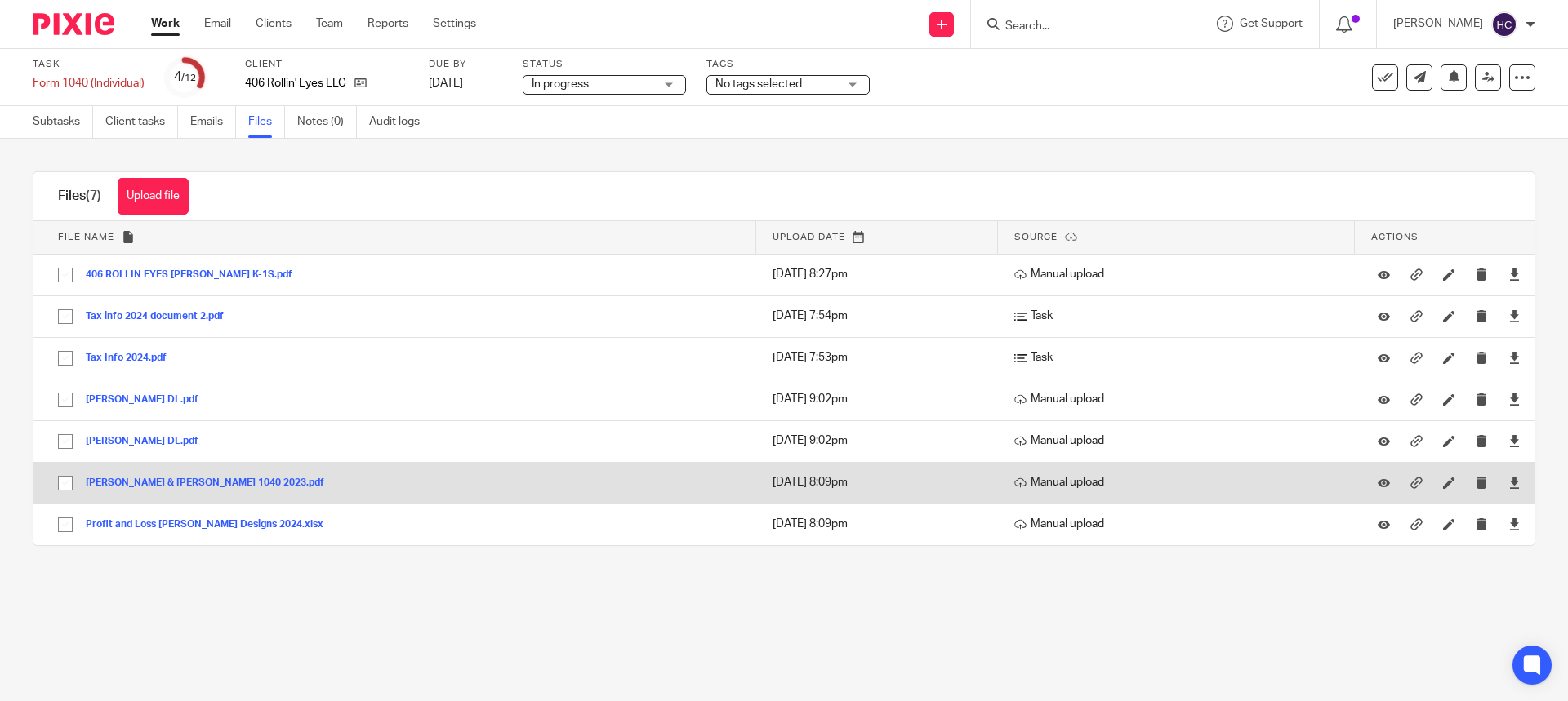
click at [231, 482] on button "[PERSON_NAME] & [PERSON_NAME] 1040 2023.pdf" at bounding box center [211, 483] width 251 height 12
